Goal: Navigation & Orientation: Find specific page/section

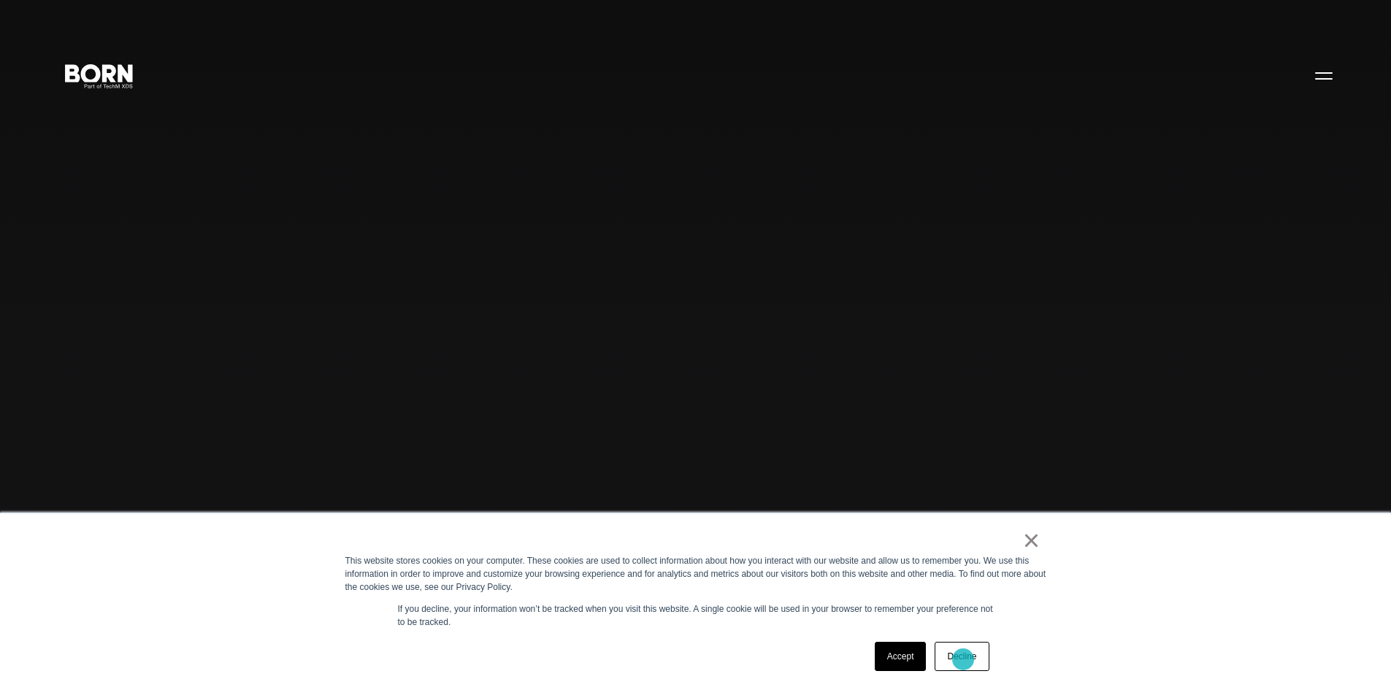
click at [963, 659] on link "Decline" at bounding box center [962, 656] width 54 height 29
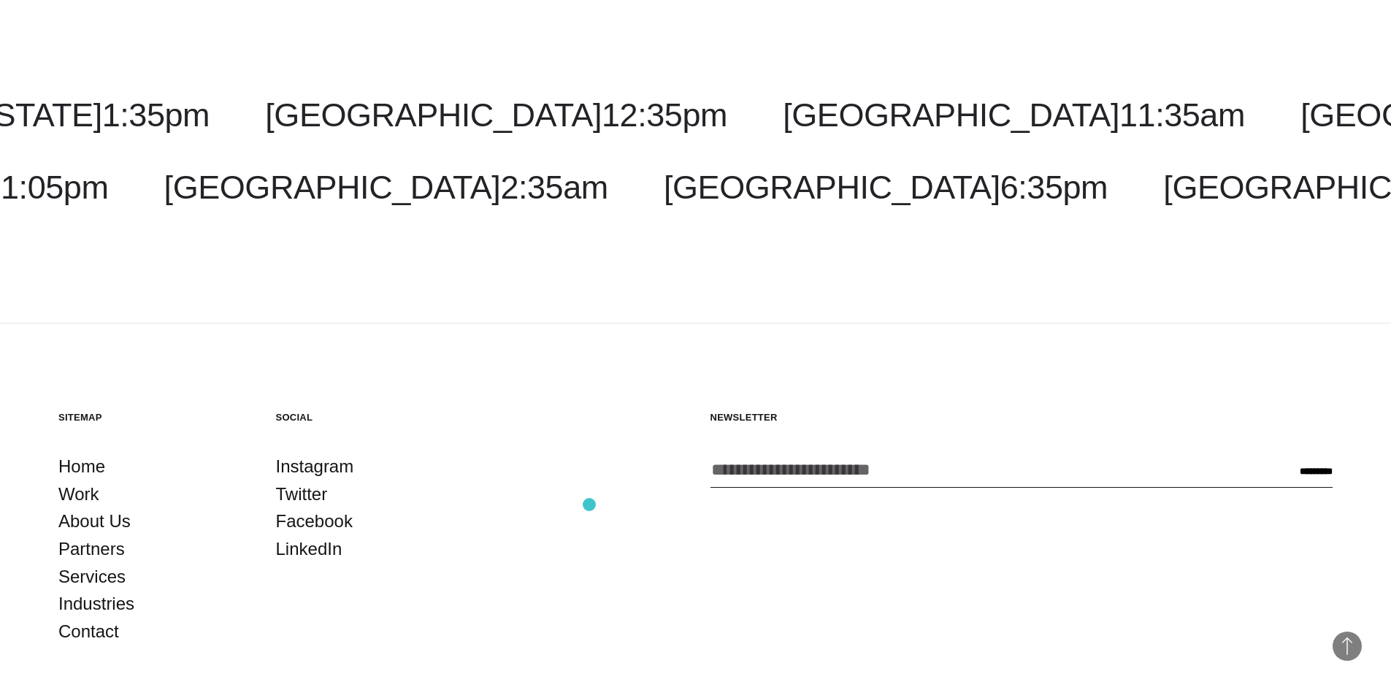
scroll to position [4729, 0]
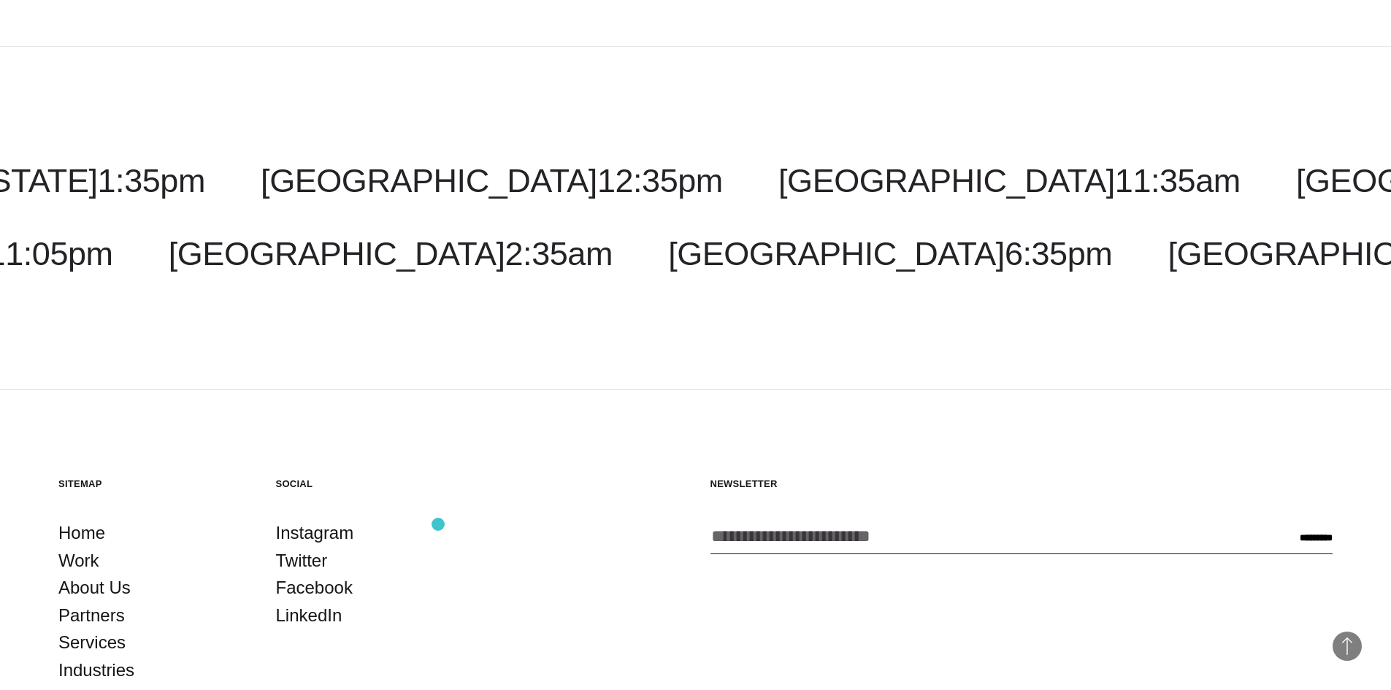
scroll to position [5612, 0]
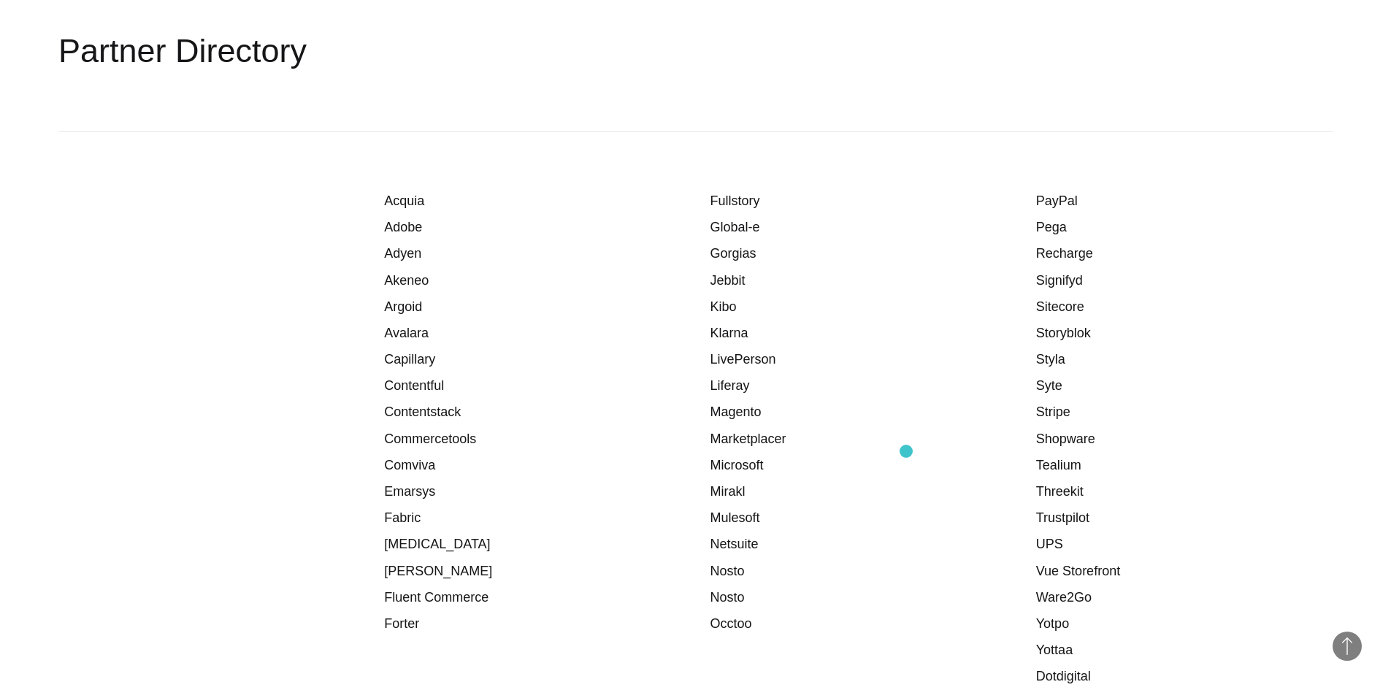
scroll to position [1849, 0]
